Goal: Find specific page/section: Find specific page/section

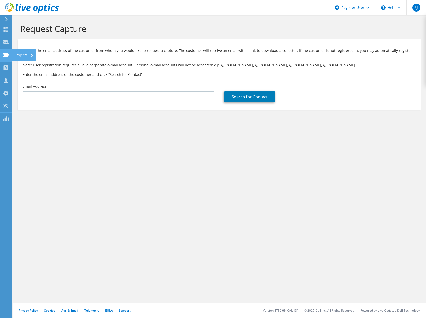
click at [6, 53] on icon at bounding box center [6, 55] width 6 height 5
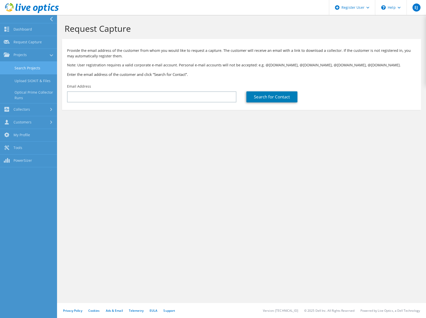
click at [21, 68] on link "Search Projects" at bounding box center [28, 68] width 57 height 13
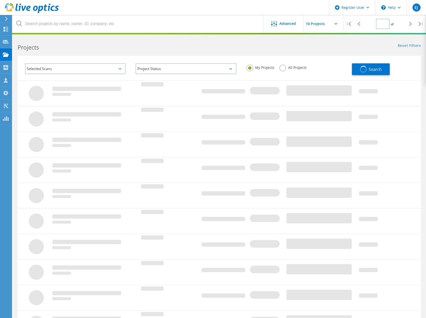
type input "1"
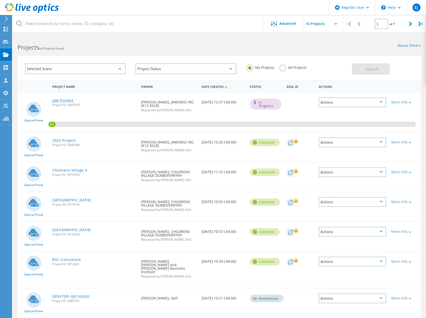
click at [64, 99] on link "Jaw-Project" at bounding box center [62, 101] width 21 height 4
